Goal: Obtain resource: Download file/media

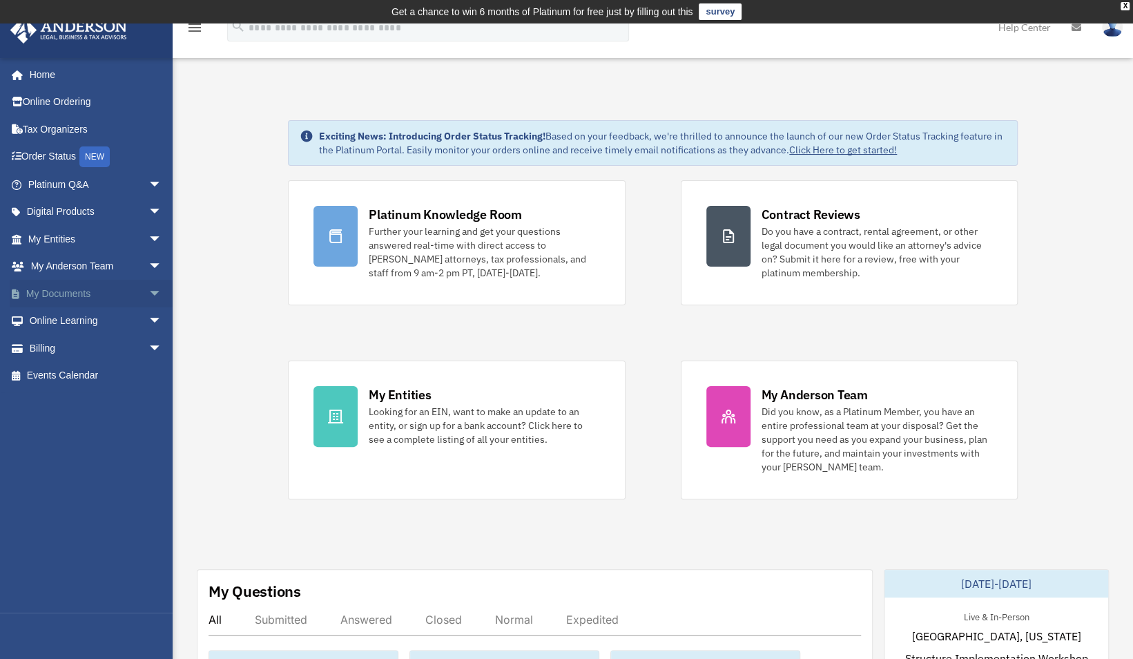
click at [69, 294] on link "My Documents arrow_drop_down" at bounding box center [96, 294] width 173 height 28
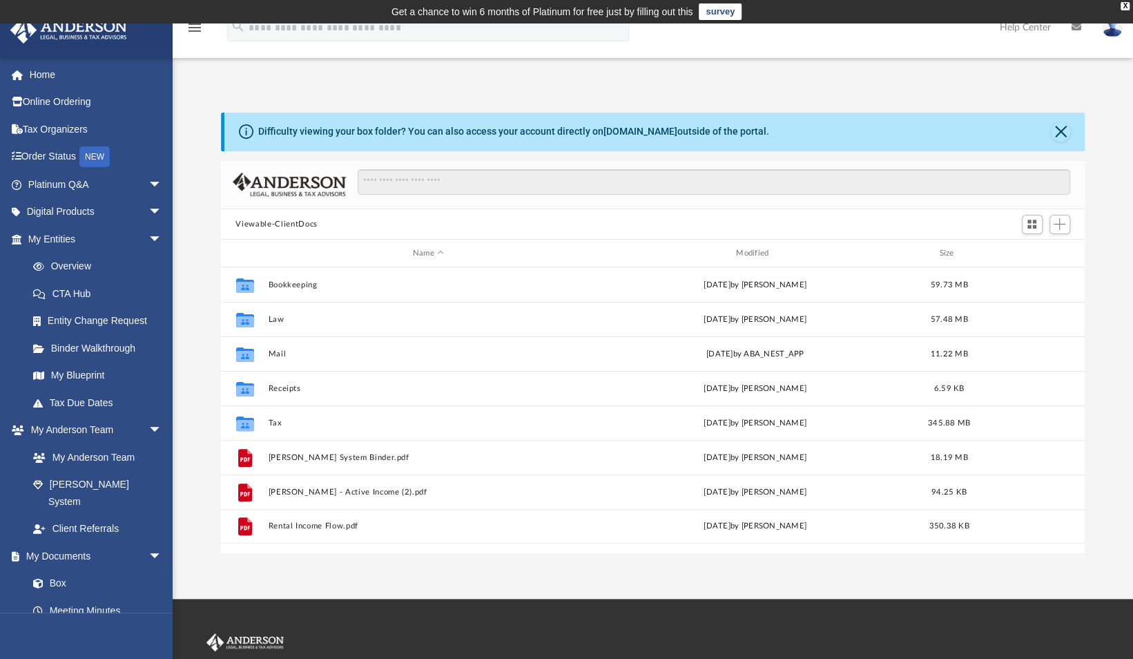
scroll to position [303, 853]
click at [1062, 130] on button "Close" at bounding box center [1060, 131] width 19 height 19
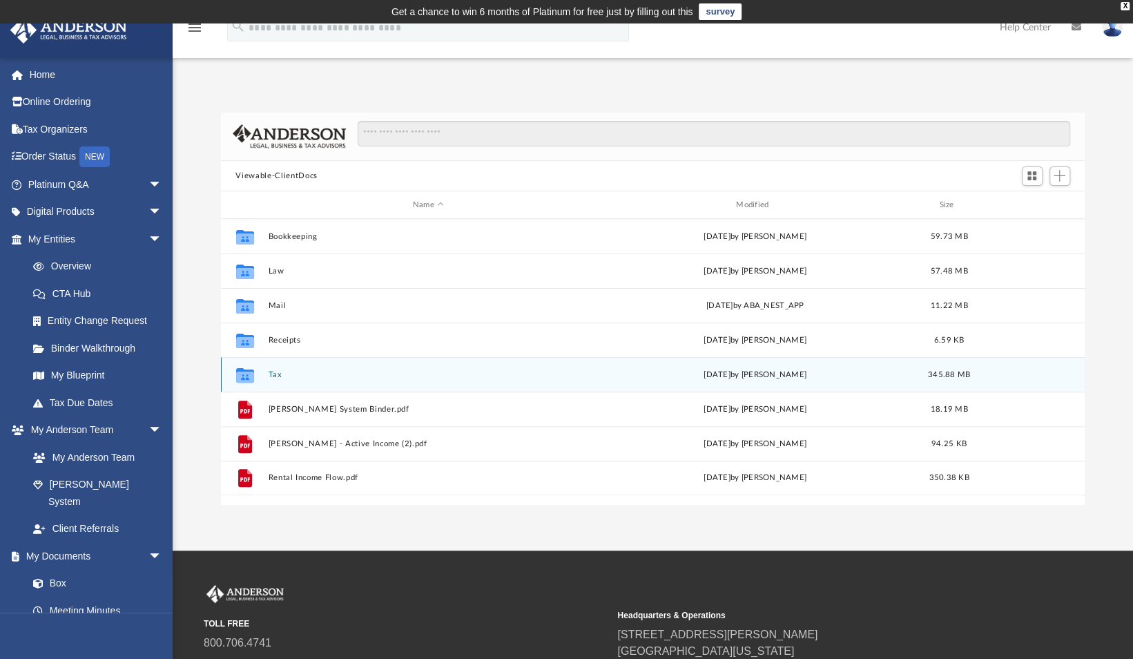
click at [483, 370] on button "Tax" at bounding box center [428, 374] width 320 height 9
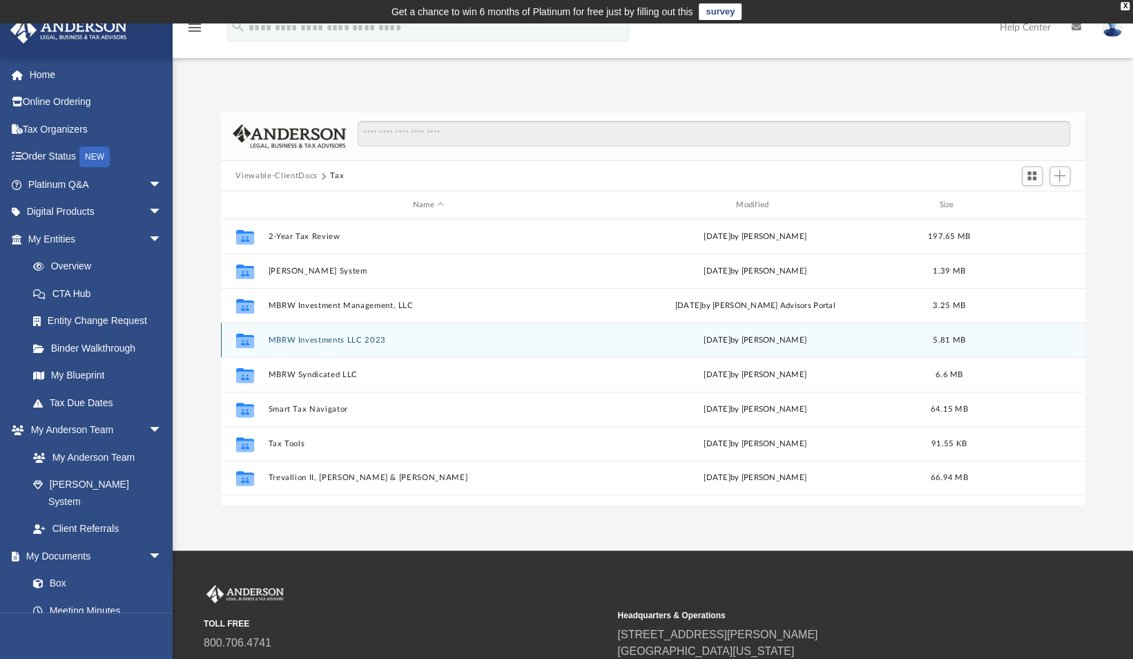
click at [481, 342] on button "MBRW Investments LLC 2023" at bounding box center [428, 340] width 320 height 9
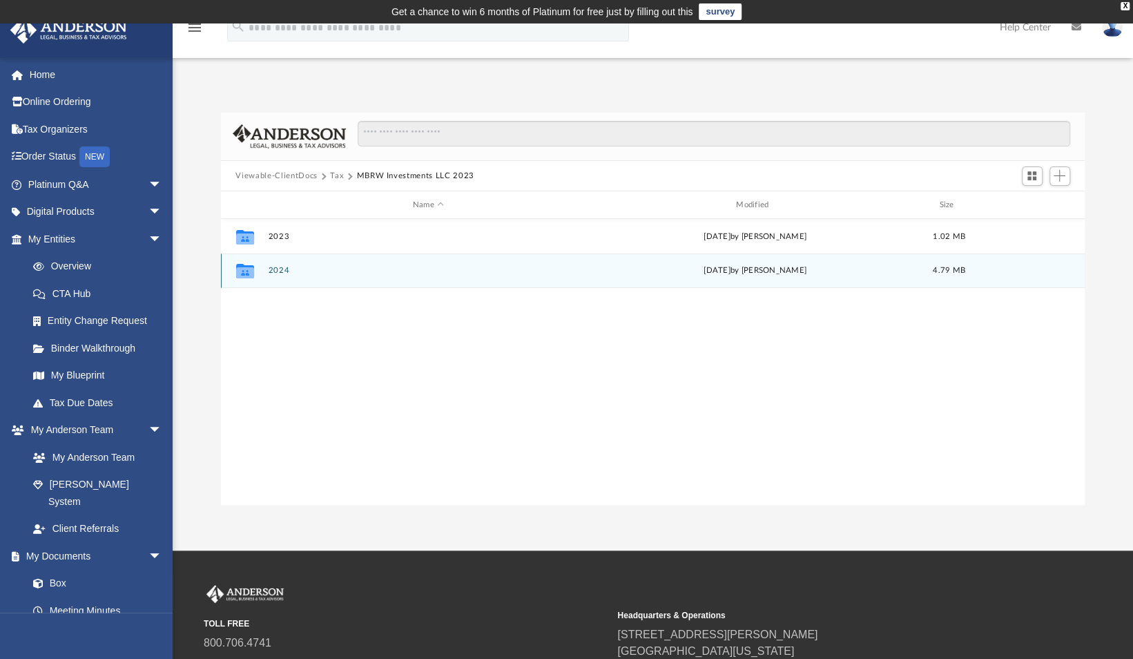
click at [347, 268] on button "2024" at bounding box center [428, 270] width 320 height 9
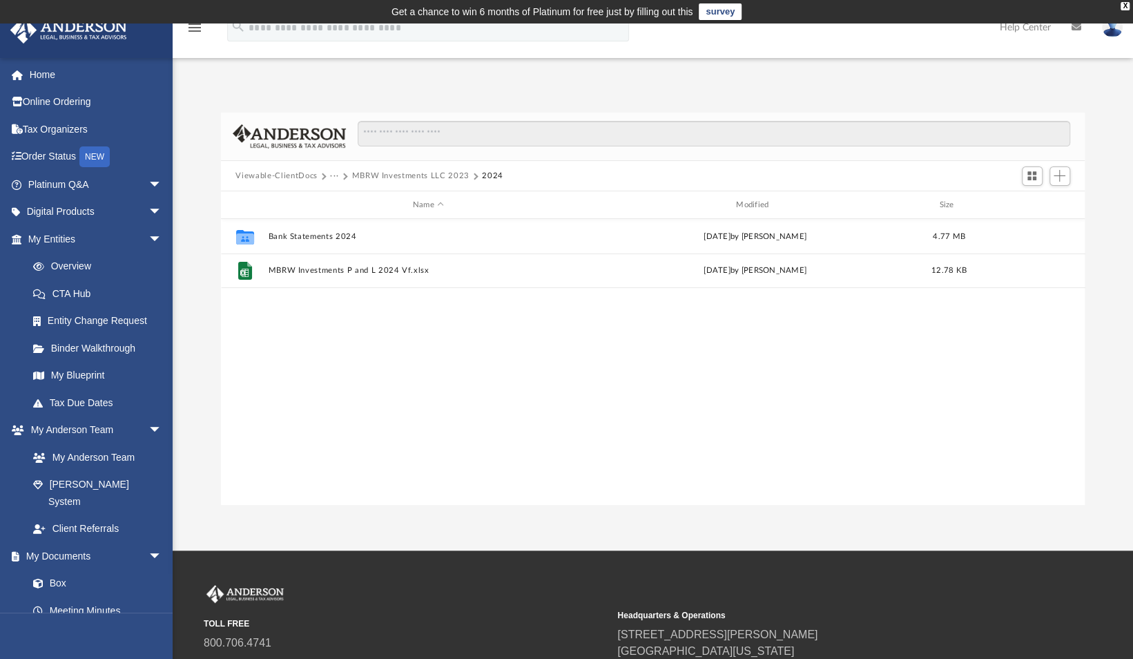
click at [373, 173] on button "MBRW Investments LLC 2023" at bounding box center [409, 176] width 117 height 12
click at [334, 175] on button "Tax" at bounding box center [337, 176] width 14 height 12
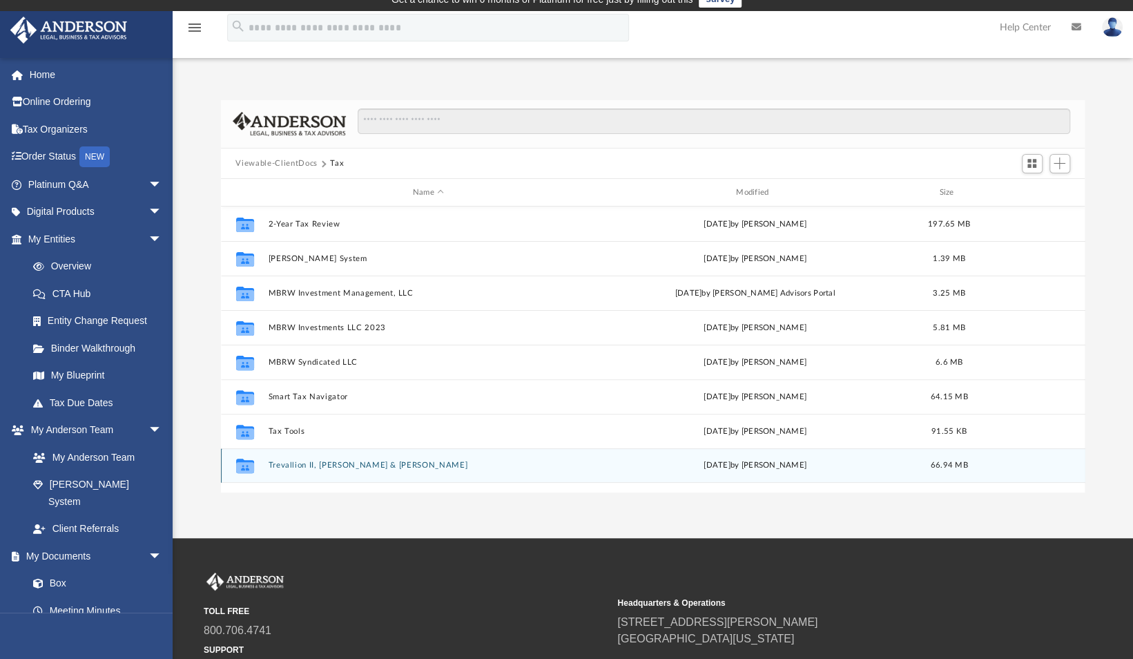
scroll to position [14, 0]
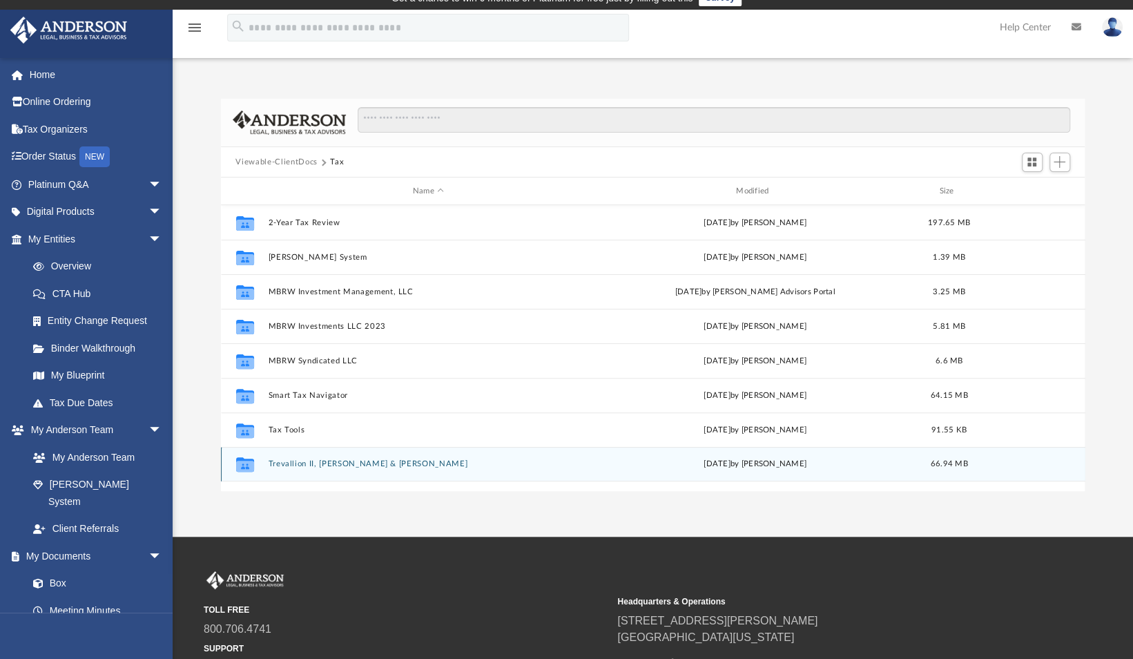
click at [331, 463] on button "Trevallion II, Douglas M. & Martha L." at bounding box center [428, 464] width 320 height 9
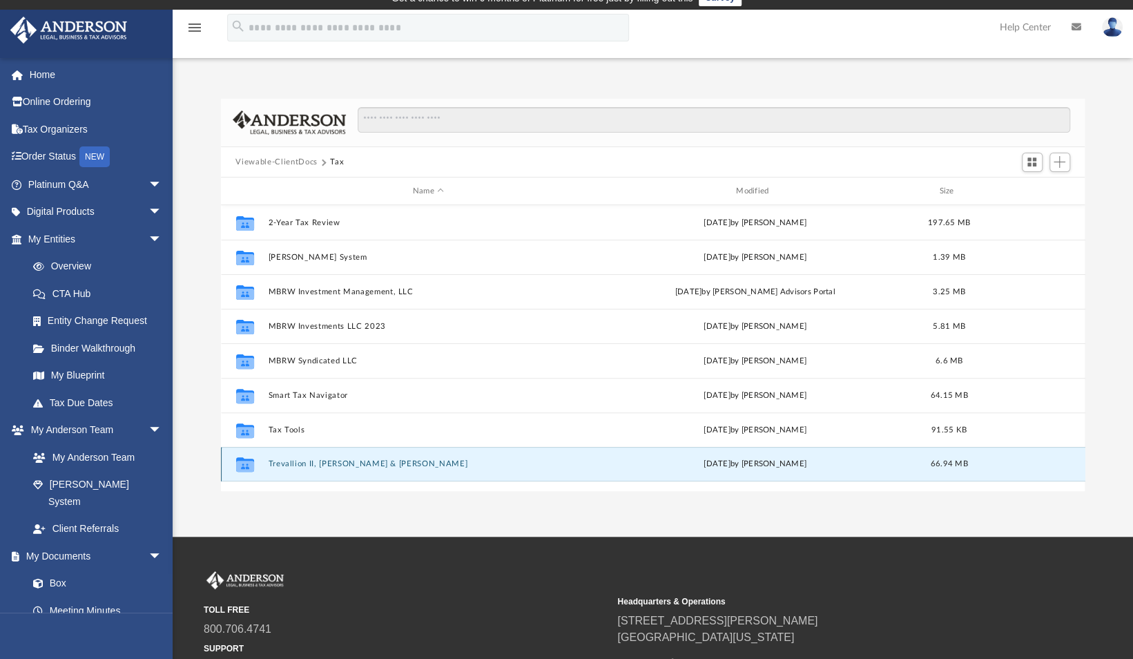
click at [331, 463] on button "Trevallion II, Douglas M. & Martha L." at bounding box center [428, 464] width 320 height 9
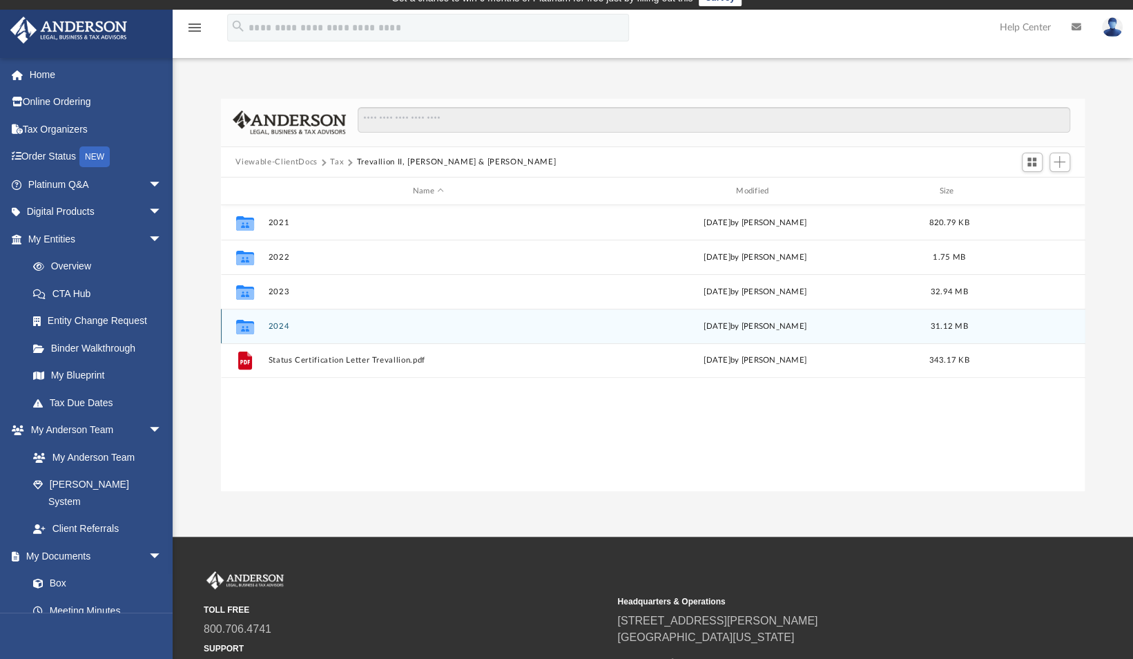
click at [315, 327] on button "2024" at bounding box center [428, 326] width 320 height 9
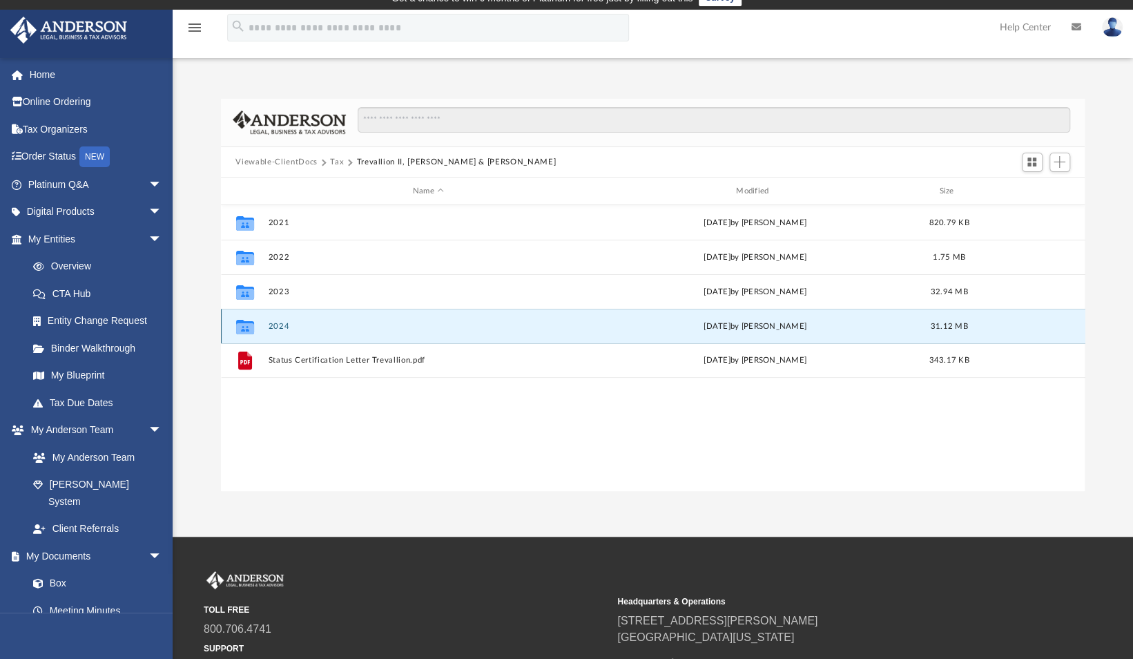
click at [315, 327] on button "2024" at bounding box center [428, 326] width 320 height 9
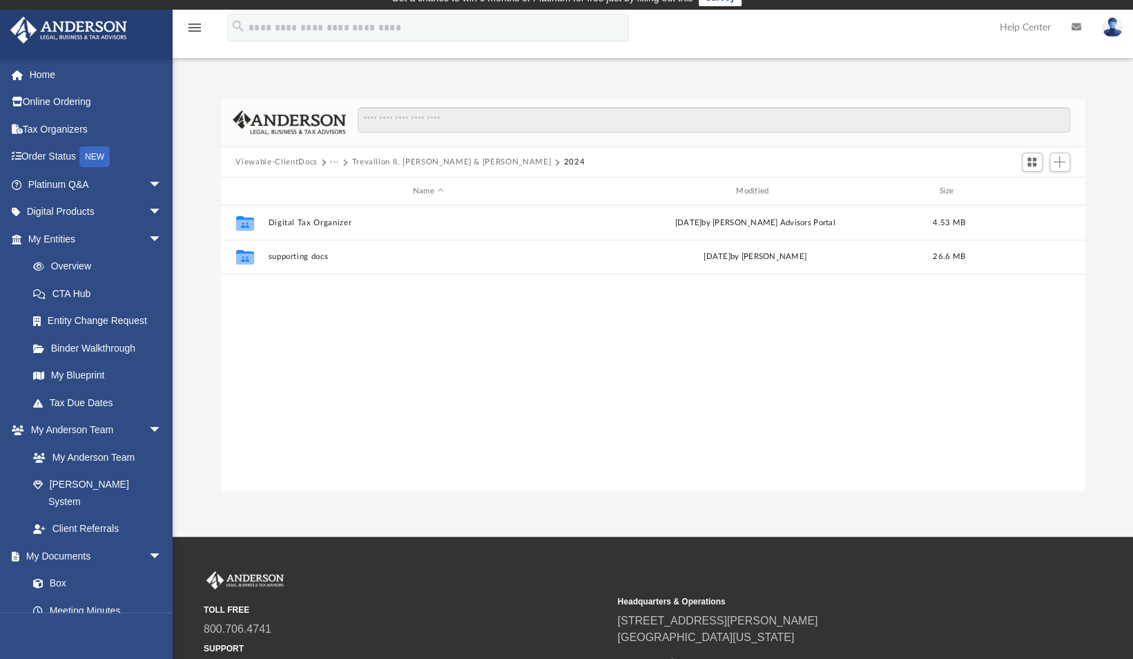
click at [385, 164] on button "Trevallion II, Douglas M. & Martha L." at bounding box center [451, 162] width 200 height 12
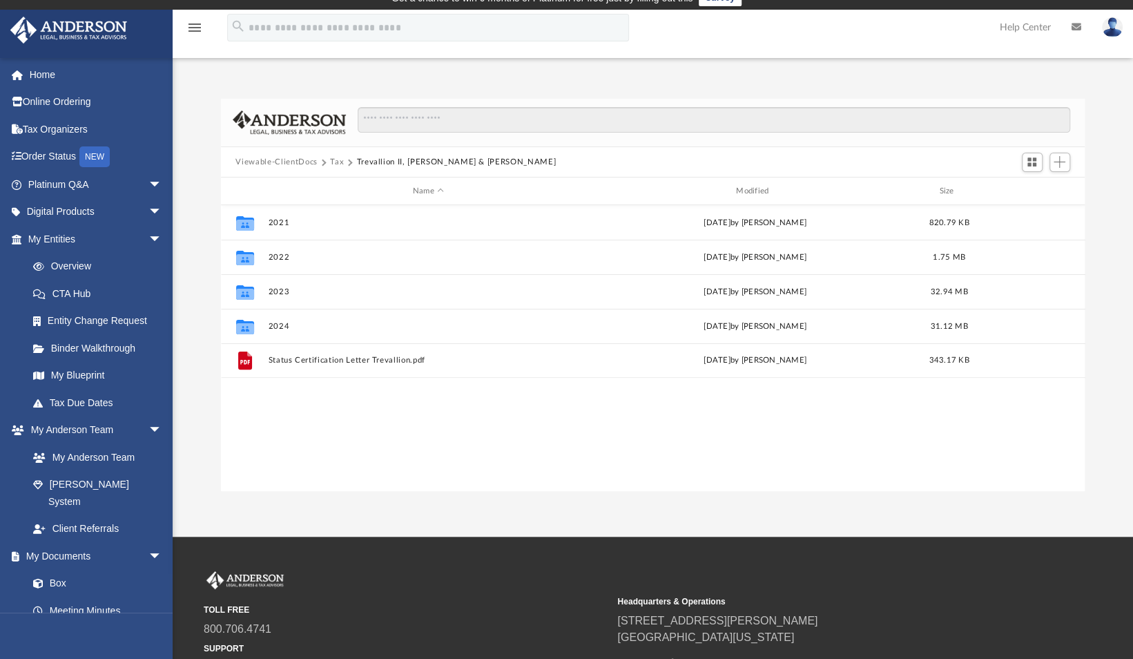
click at [307, 158] on button "Viewable-ClientDocs" at bounding box center [275, 162] width 81 height 12
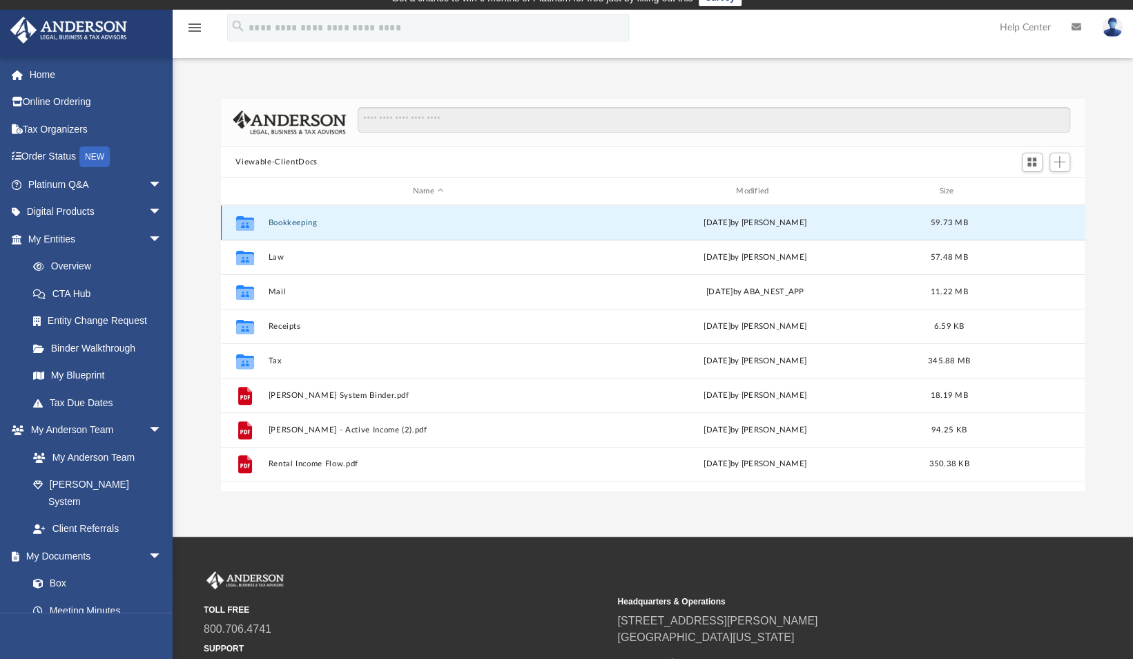
click at [325, 222] on button "Bookkeeping" at bounding box center [428, 222] width 320 height 9
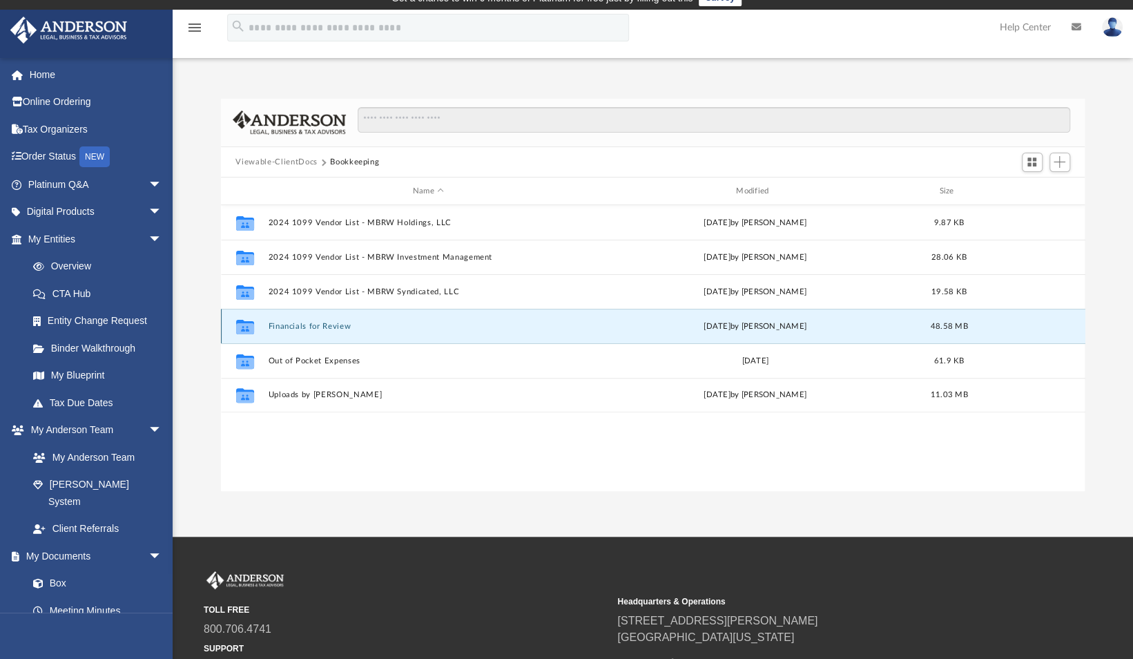
click at [337, 327] on button "Financials for Review" at bounding box center [428, 326] width 320 height 9
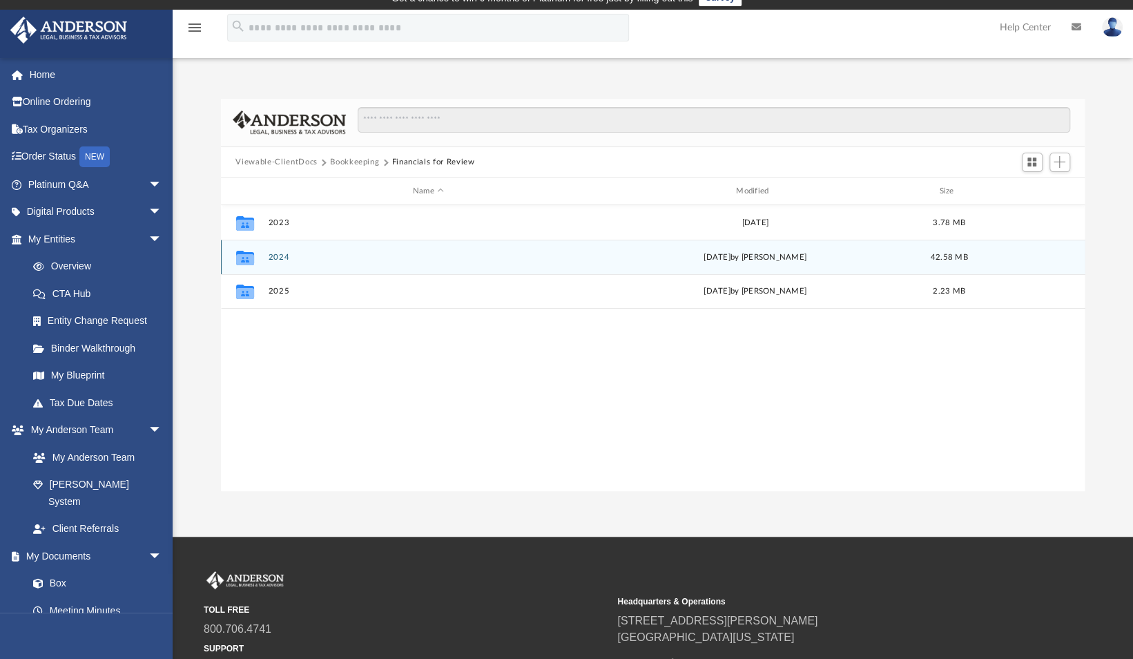
click at [333, 263] on div "Collaborated Folder 2024 Thu Aug 21 2025 by Alauna Dodge 42.58 MB" at bounding box center [653, 257] width 864 height 35
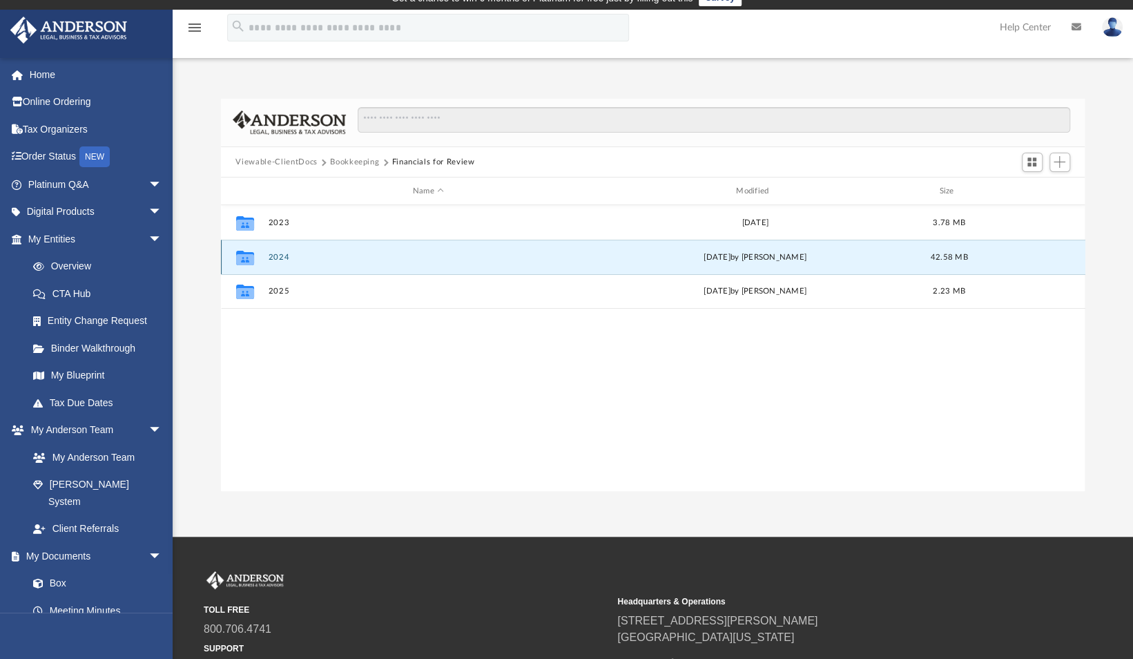
click at [333, 263] on div "Collaborated Folder 2024 Thu Aug 21 2025 by Alauna Dodge 42.58 MB" at bounding box center [653, 257] width 864 height 35
click at [328, 260] on button "2024" at bounding box center [428, 257] width 320 height 9
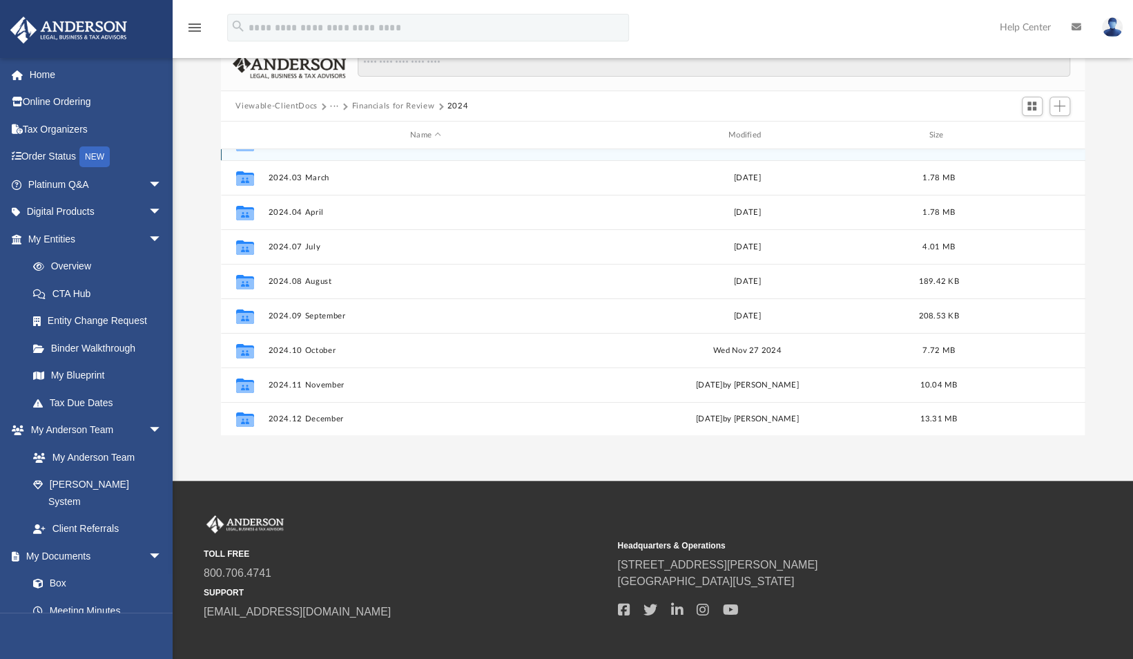
scroll to position [70, 0]
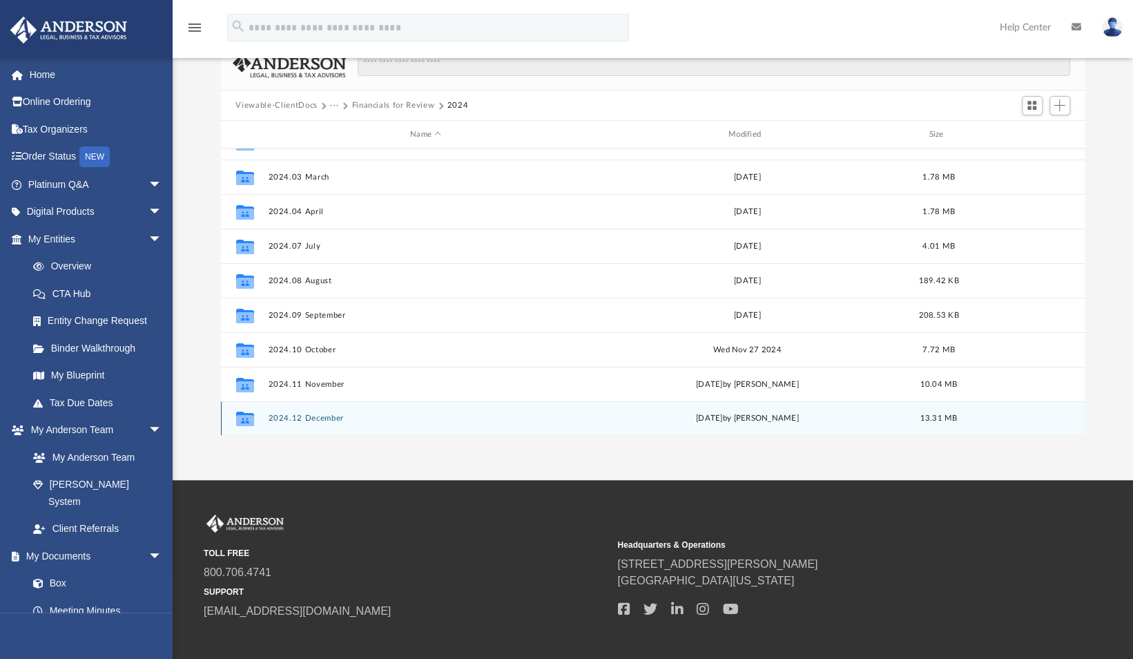
click at [741, 417] on div "Thu Aug 21 2025 by Alauna Dodge" at bounding box center [748, 418] width 316 height 12
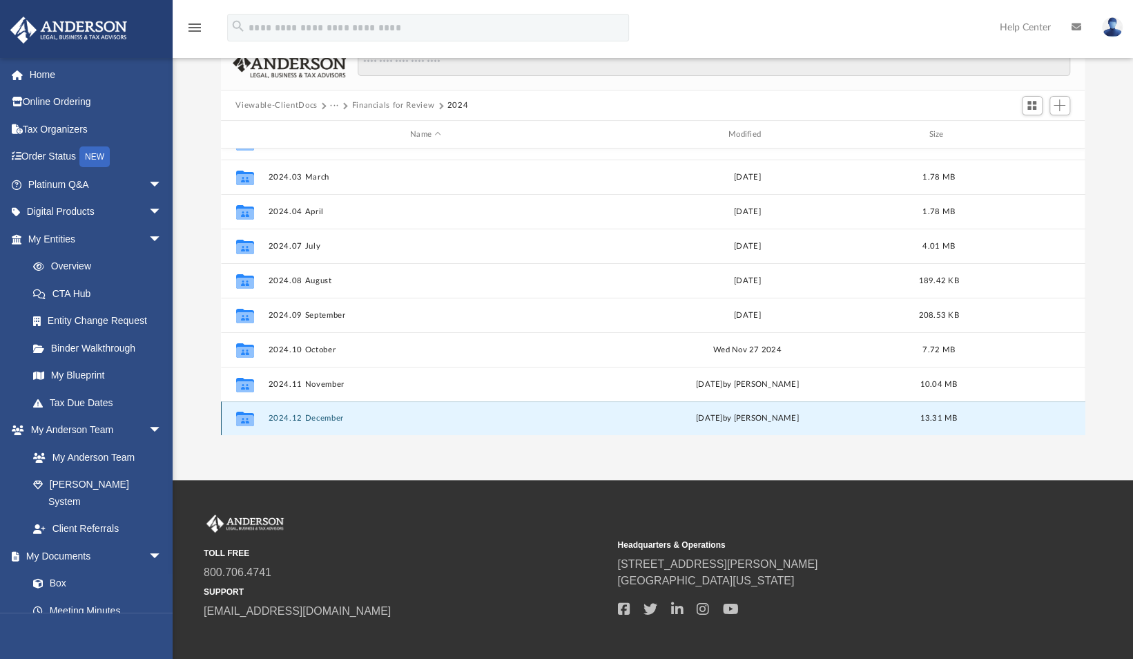
click at [741, 417] on div "Thu Aug 21 2025 by Alauna Dodge" at bounding box center [748, 418] width 316 height 12
click at [325, 414] on button "2024.12 December" at bounding box center [426, 418] width 316 height 9
drag, startPoint x: 325, startPoint y: 412, endPoint x: 309, endPoint y: 413, distance: 16.6
click at [309, 414] on button "2024.12 December" at bounding box center [426, 418] width 316 height 9
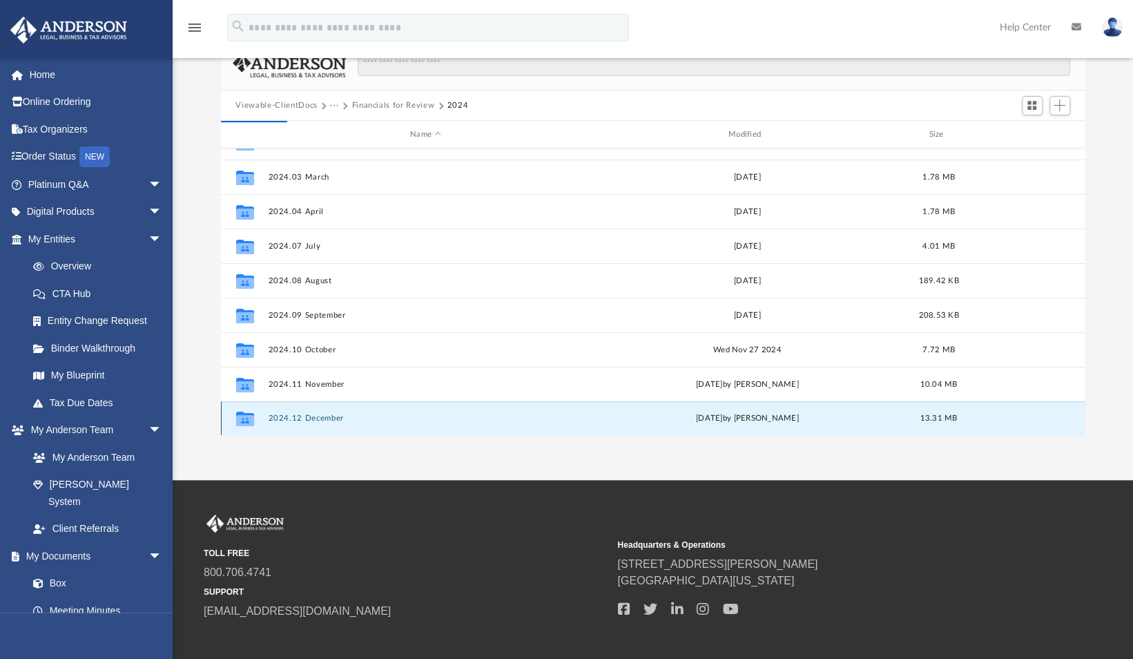
click at [309, 414] on button "2024.12 December" at bounding box center [426, 418] width 316 height 9
drag, startPoint x: 309, startPoint y: 413, endPoint x: 244, endPoint y: 417, distance: 64.3
click at [244, 417] on icon "grid" at bounding box center [244, 420] width 18 height 11
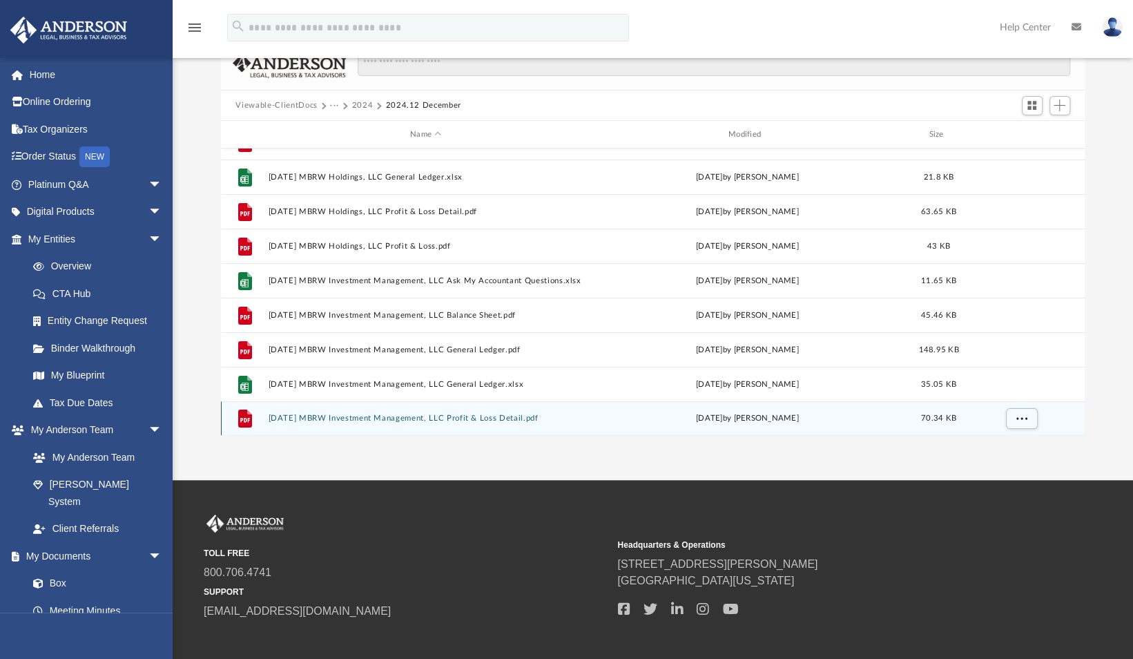
scroll to position [0, 0]
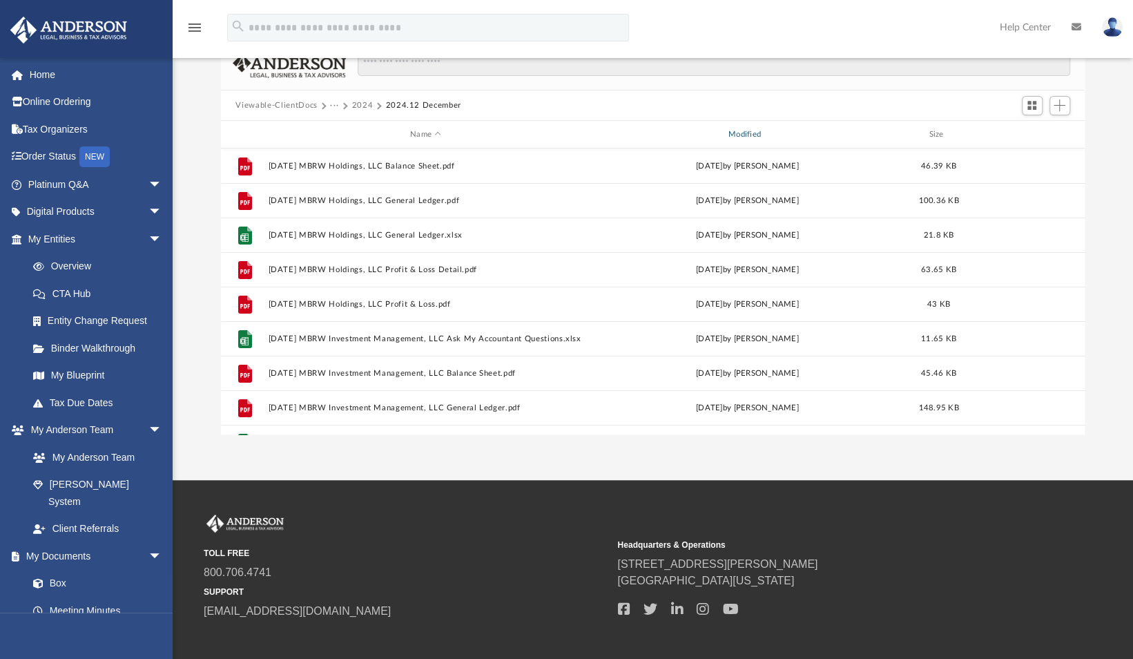
click at [759, 134] on div "Modified" at bounding box center [747, 134] width 316 height 12
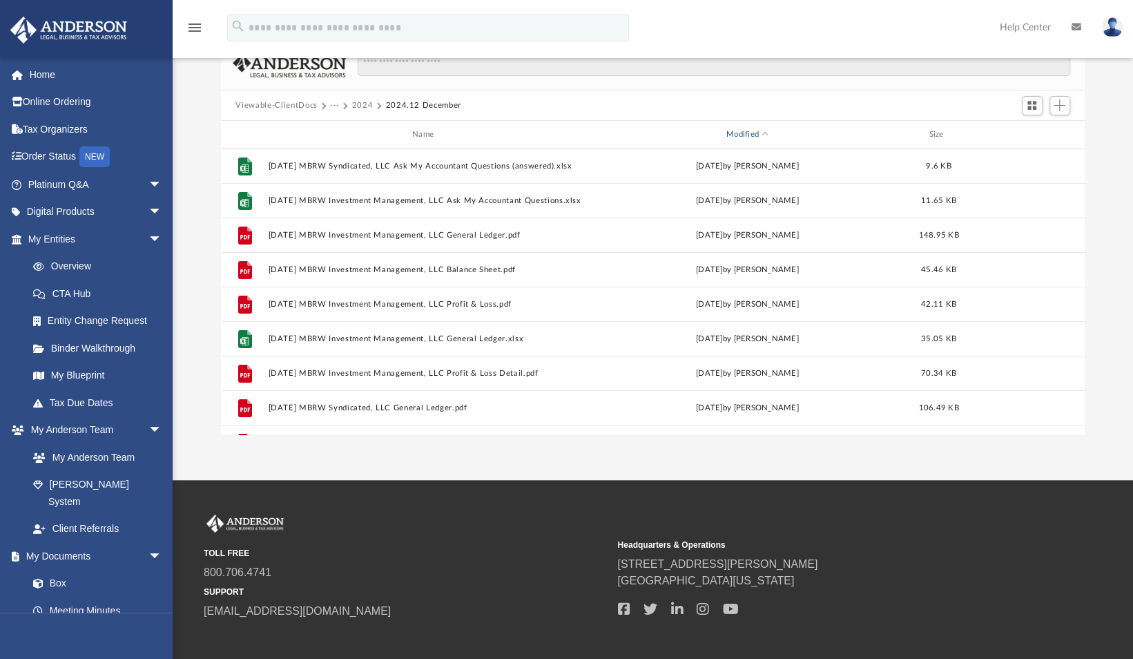
click at [759, 134] on div "Modified" at bounding box center [747, 134] width 316 height 12
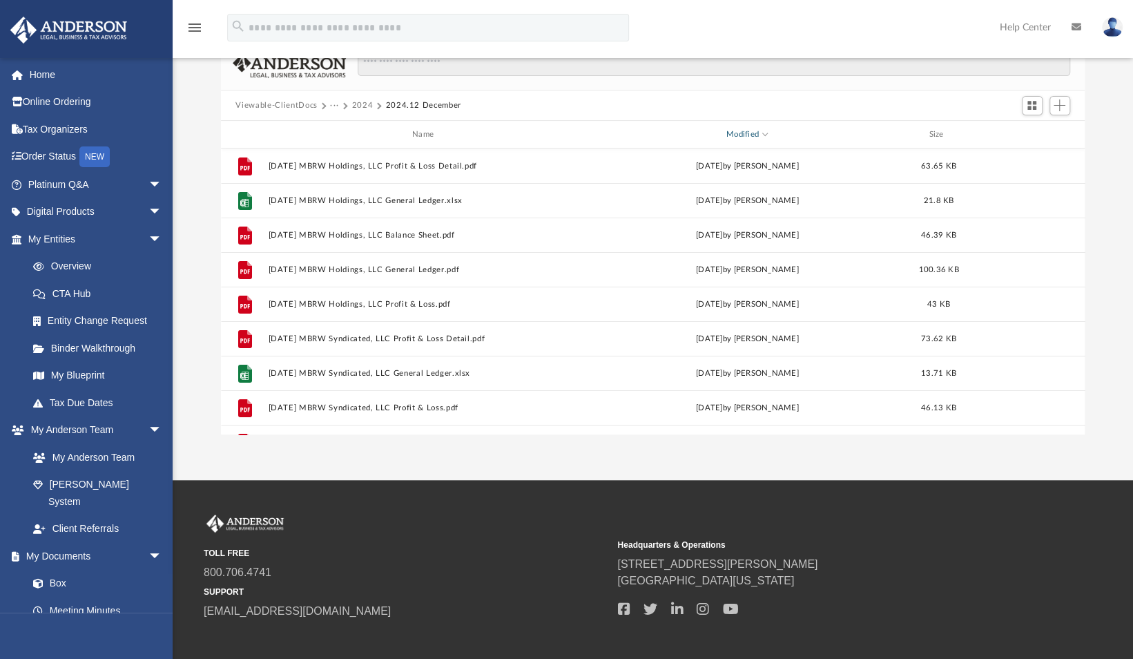
click at [759, 134] on div "Modified" at bounding box center [747, 134] width 316 height 12
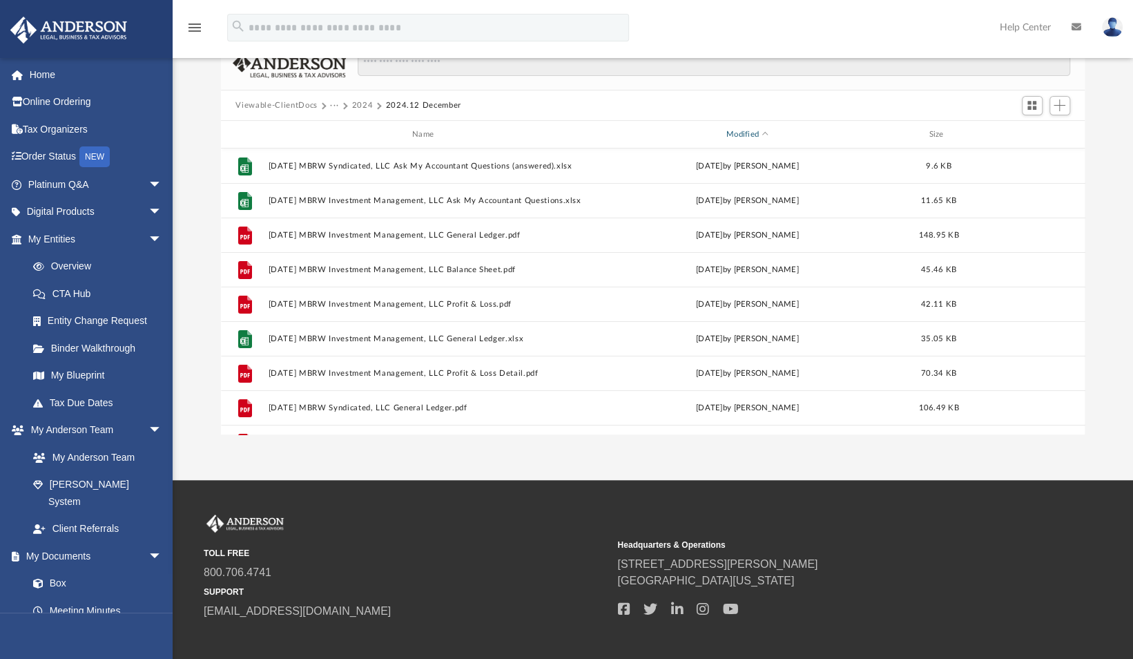
click at [759, 134] on div "Modified" at bounding box center [747, 134] width 316 height 12
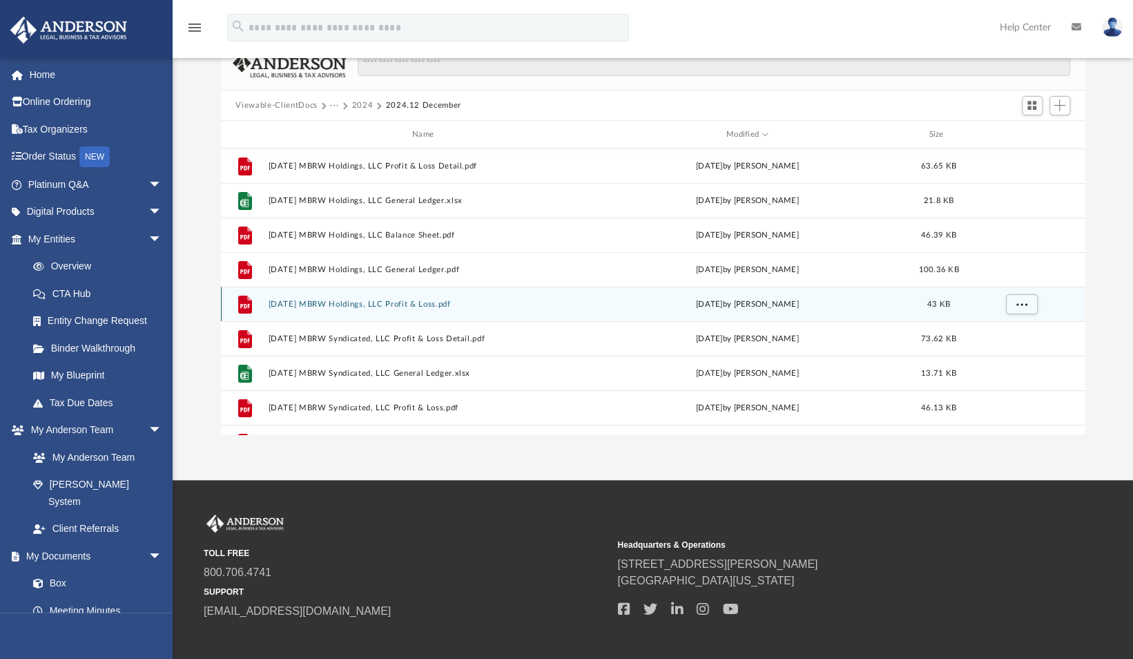
click at [689, 301] on div "Thu Aug 21 2025 by Alauna Dodge" at bounding box center [748, 304] width 316 height 12
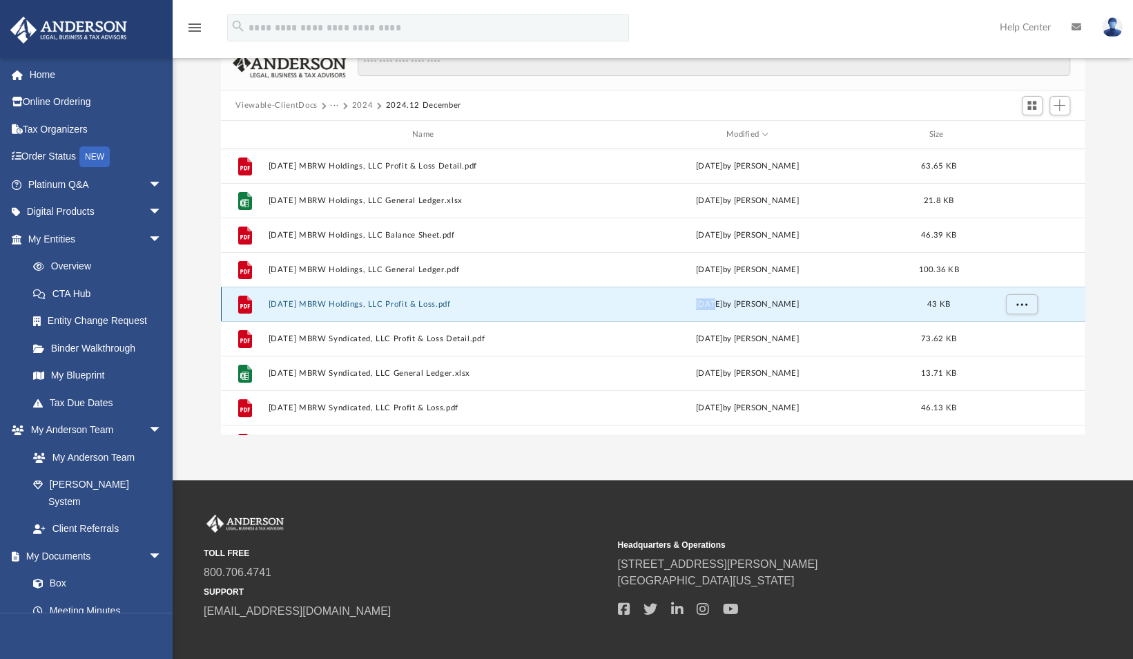
click at [363, 305] on button "2024.12.31 MBRW Holdings, LLC Profit & Loss.pdf" at bounding box center [426, 304] width 316 height 9
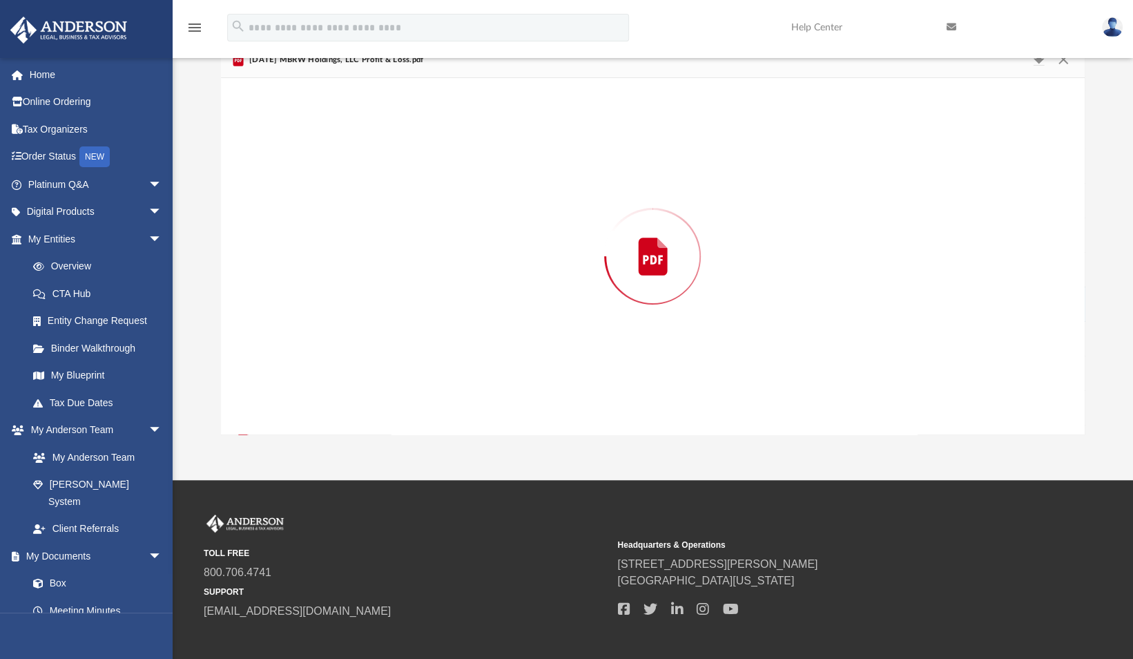
click at [363, 305] on div "Preview" at bounding box center [653, 256] width 864 height 356
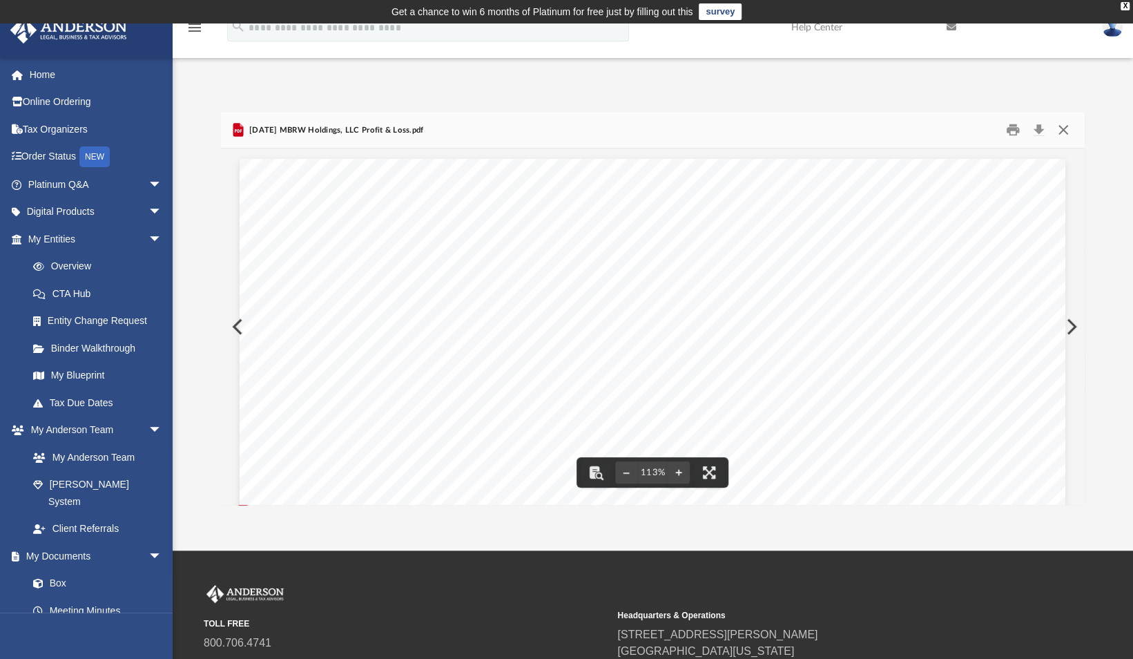
click at [1063, 128] on button "Close" at bounding box center [1063, 129] width 25 height 21
